Goal: Task Accomplishment & Management: Manage account settings

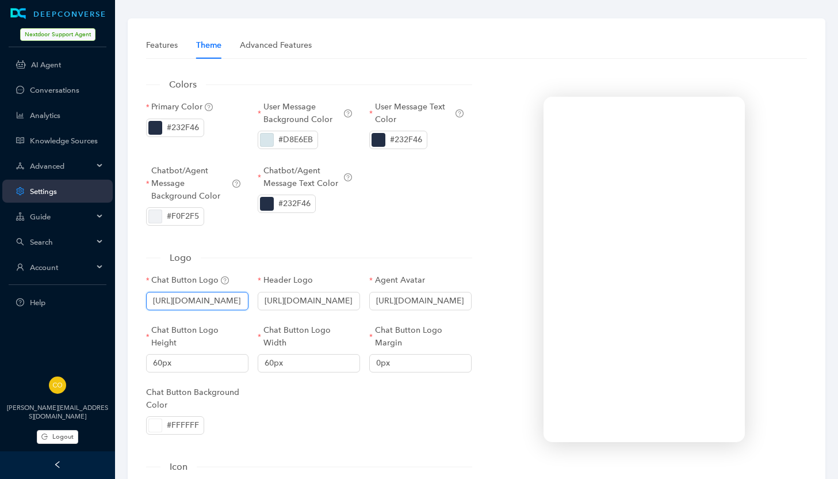
click at [209, 299] on input "[URL][DOMAIN_NAME]" at bounding box center [197, 301] width 102 height 18
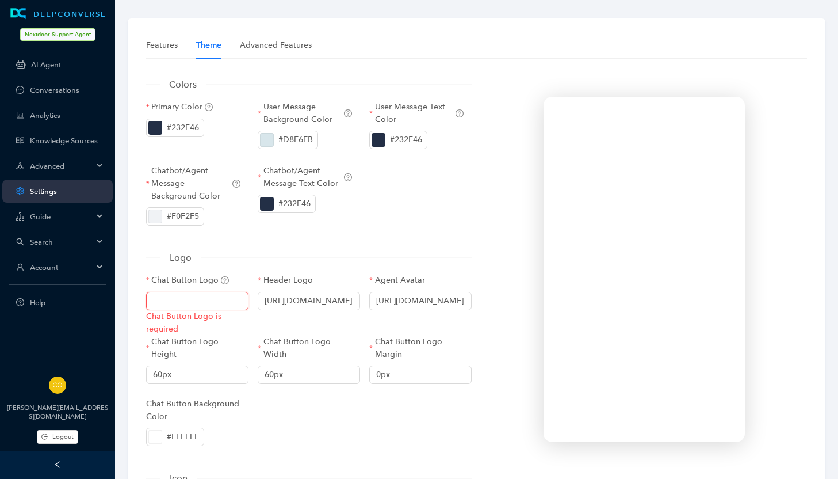
paste input "[URL][DOMAIN_NAME]"
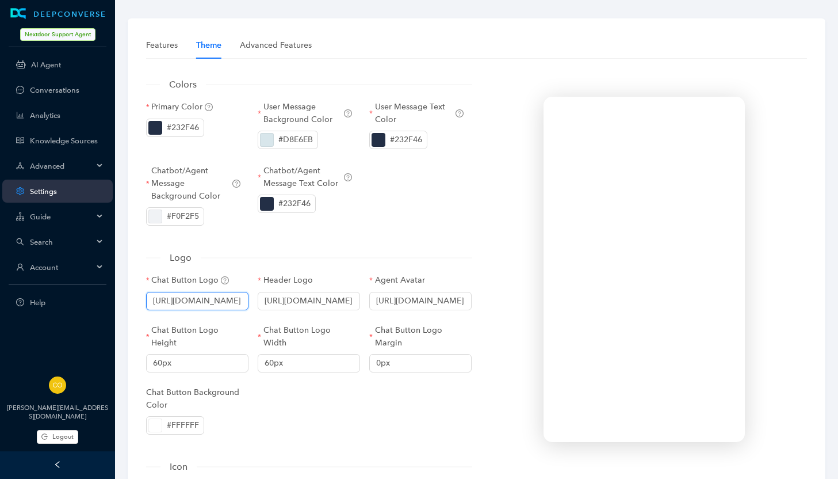
type input "[URL][DOMAIN_NAME]"
click at [345, 244] on form "Colors Primary Color #232F46 User Message Background Color #D8E6EB User Message…" at bounding box center [309, 448] width 326 height 743
click at [323, 302] on input "[URL][DOMAIN_NAME]" at bounding box center [309, 301] width 102 height 18
click at [309, 301] on input "[URL][DOMAIN_NAME]" at bounding box center [309, 301] width 102 height 18
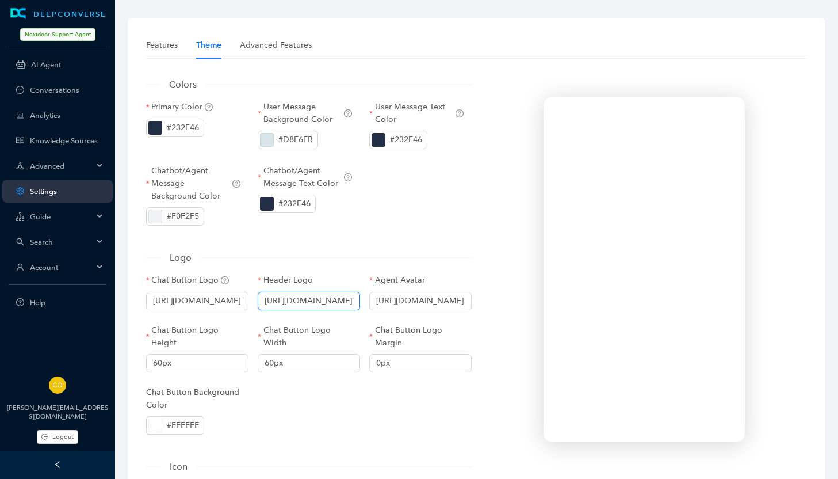
click at [309, 301] on input "[URL][DOMAIN_NAME]" at bounding box center [309, 301] width 102 height 18
click at [301, 301] on input "[URL][DOMAIN_NAME]" at bounding box center [309, 301] width 102 height 18
drag, startPoint x: 295, startPoint y: 301, endPoint x: 407, endPoint y: 300, distance: 112.2
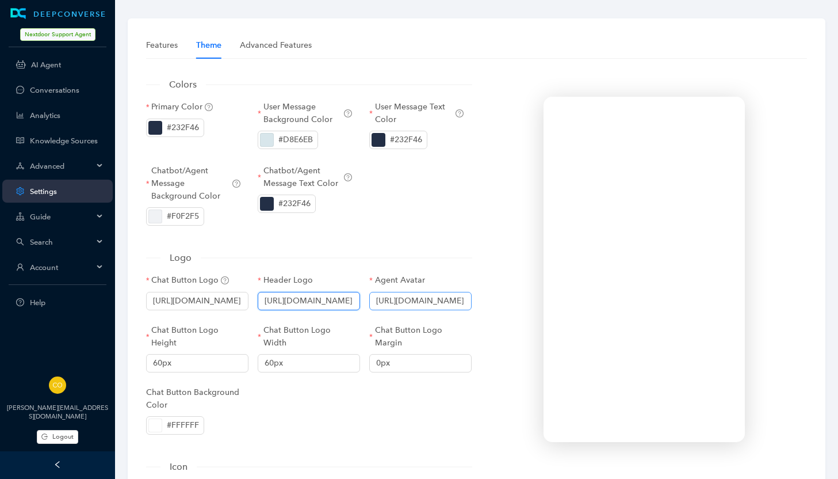
click at [407, 300] on div "Chat Button Logo [URL][DOMAIN_NAME] Header Logo [URL][DOMAIN_NAME] Agent Avatar…" at bounding box center [309, 362] width 335 height 176
click at [322, 304] on input "[URL][DOMAIN_NAME]" at bounding box center [309, 301] width 102 height 18
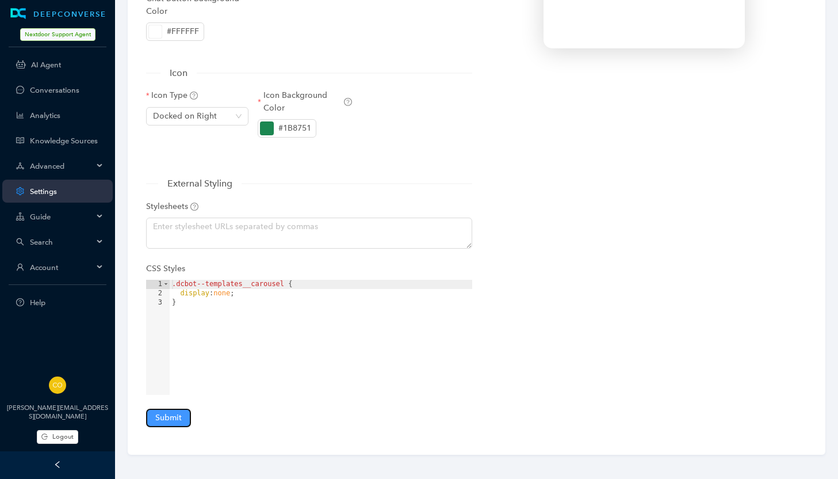
scroll to position [0, 0]
click at [173, 414] on span "Submit" at bounding box center [168, 417] width 26 height 13
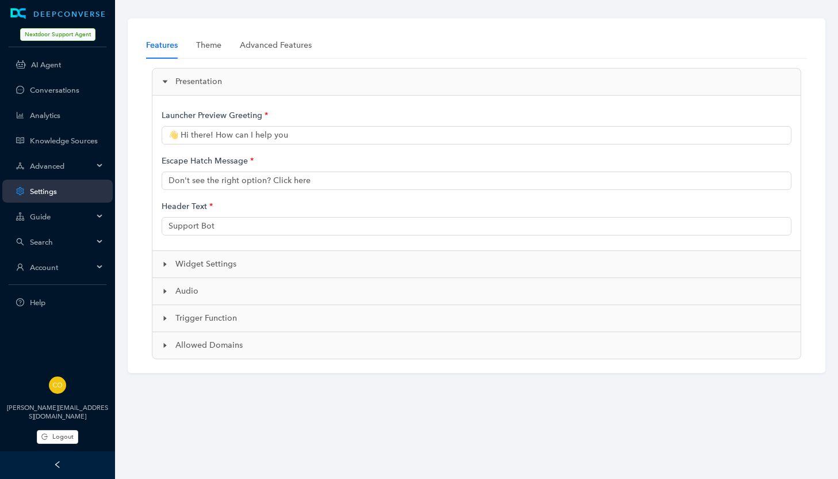
type input "👋 Hi, I'm Neighbot, an AI-powered support bot. How can I help?"
type input "Nextdoor AI Support"
click at [204, 45] on div "Theme" at bounding box center [208, 45] width 25 height 13
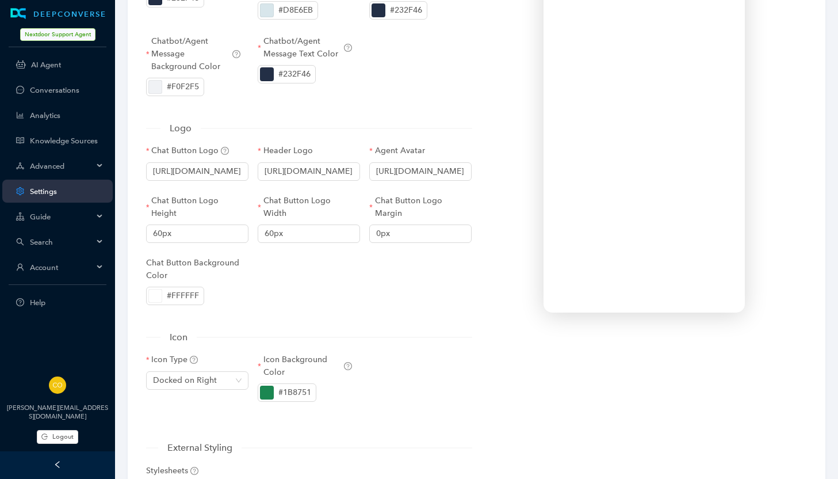
scroll to position [113, 0]
